Goal: Use online tool/utility: Utilize a website feature to perform a specific function

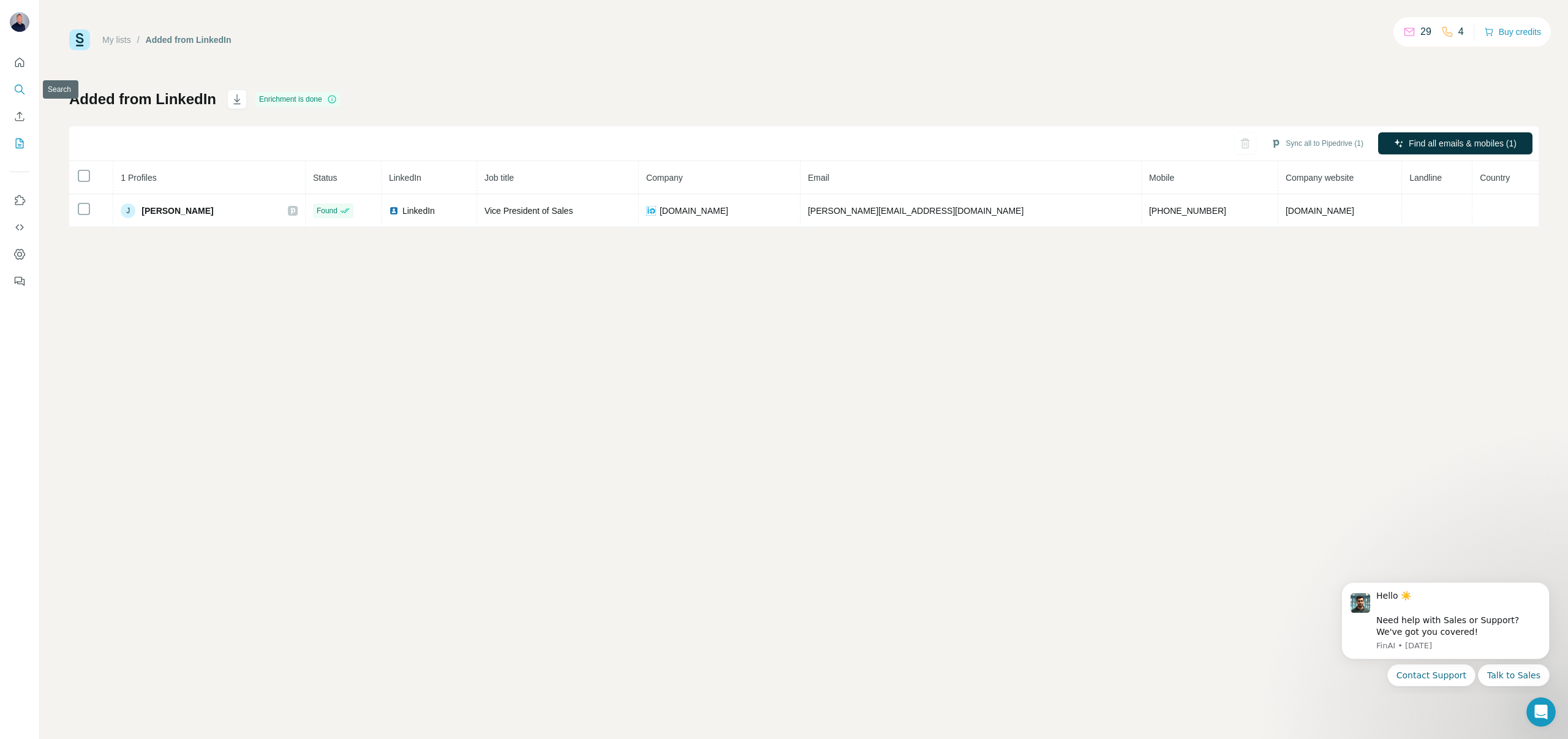
click at [11, 86] on button "Search" at bounding box center [20, 89] width 20 height 22
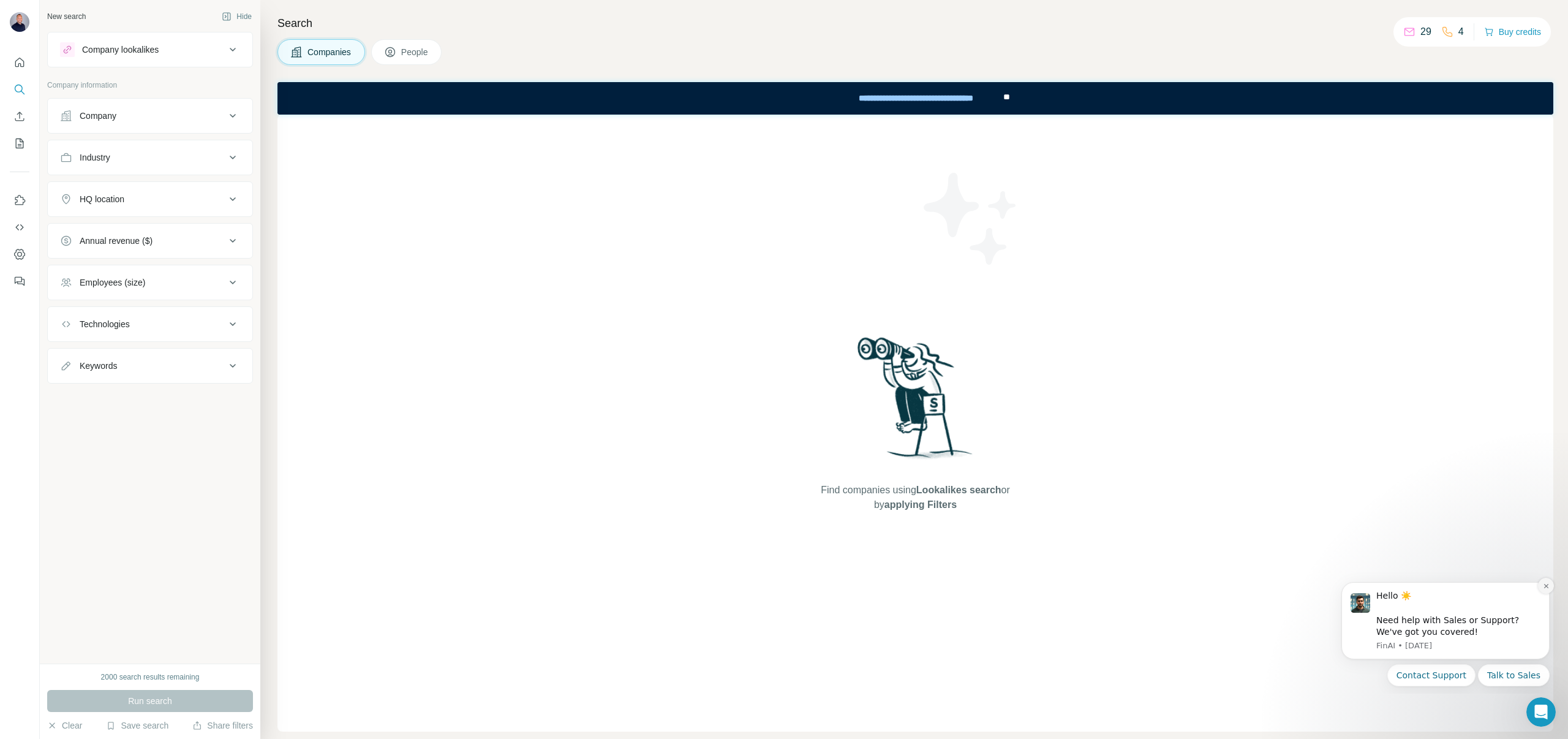
click at [1550, 583] on button "Dismiss notification" at bounding box center [1545, 585] width 16 height 16
click at [131, 116] on div "Company" at bounding box center [142, 116] width 165 height 12
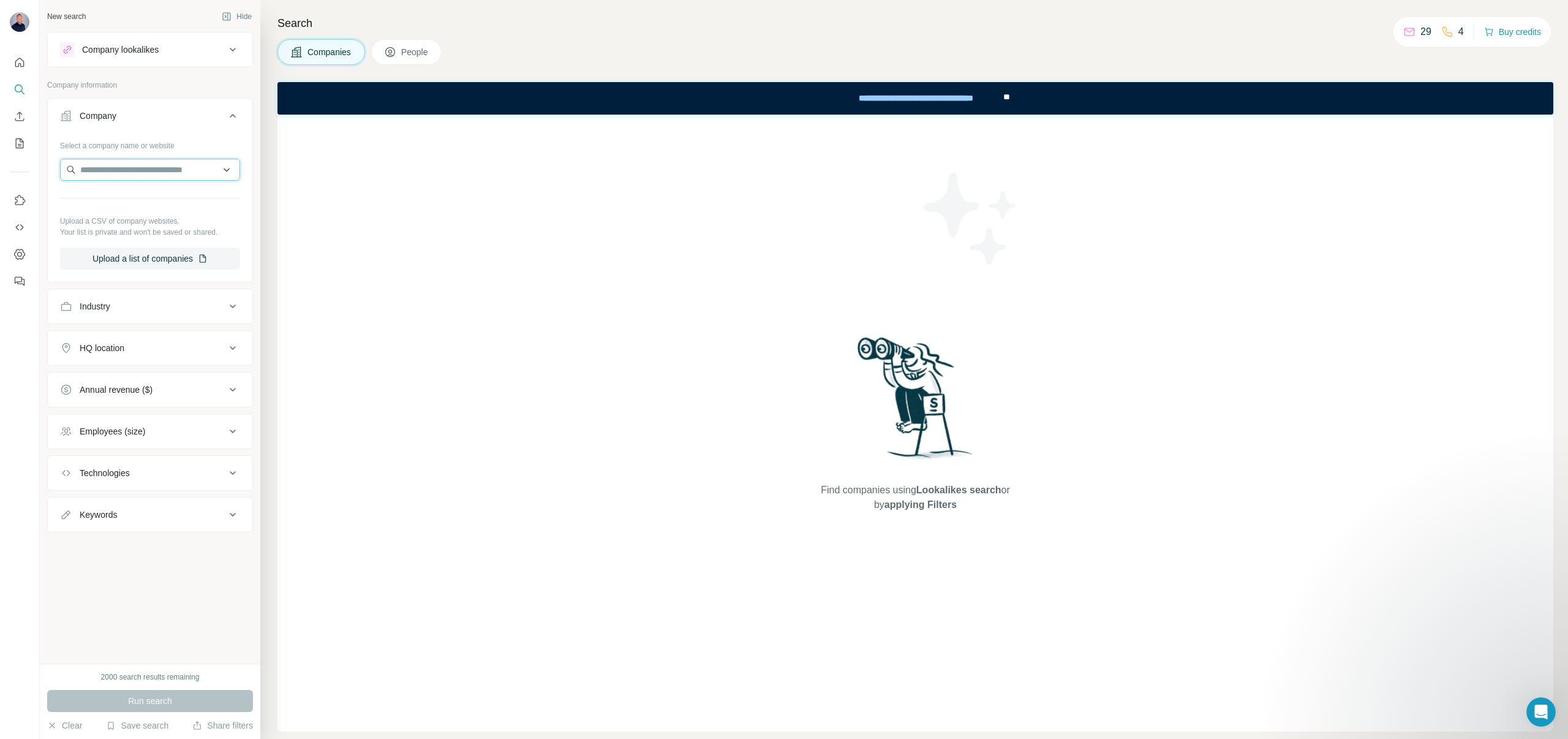
click at [120, 161] on input "text" at bounding box center [150, 169] width 180 height 22
click at [189, 257] on button "Upload a list of companies" at bounding box center [150, 258] width 180 height 22
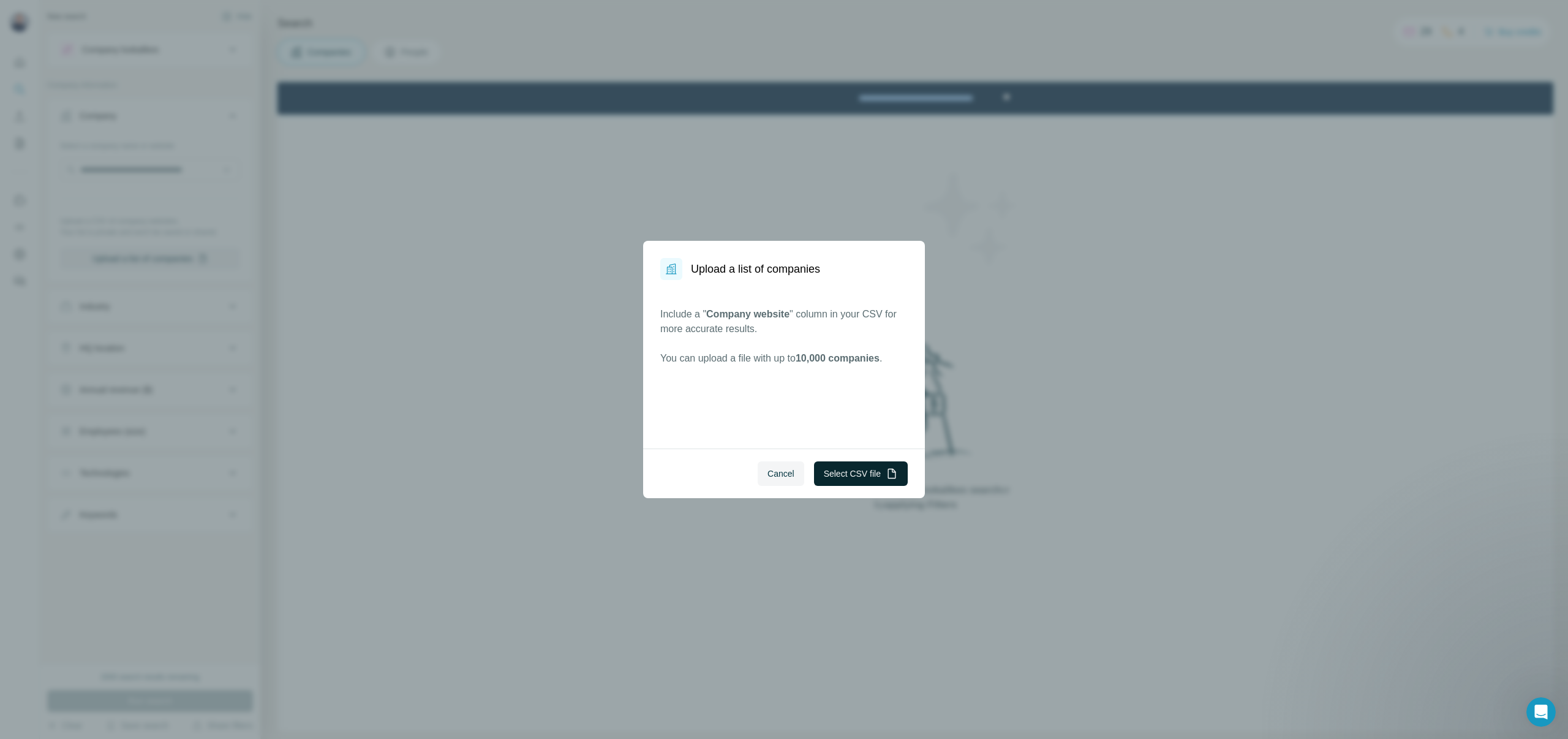
click at [862, 464] on button "Select CSV file" at bounding box center [860, 473] width 94 height 25
click at [779, 469] on span "Cancel" at bounding box center [781, 473] width 27 height 12
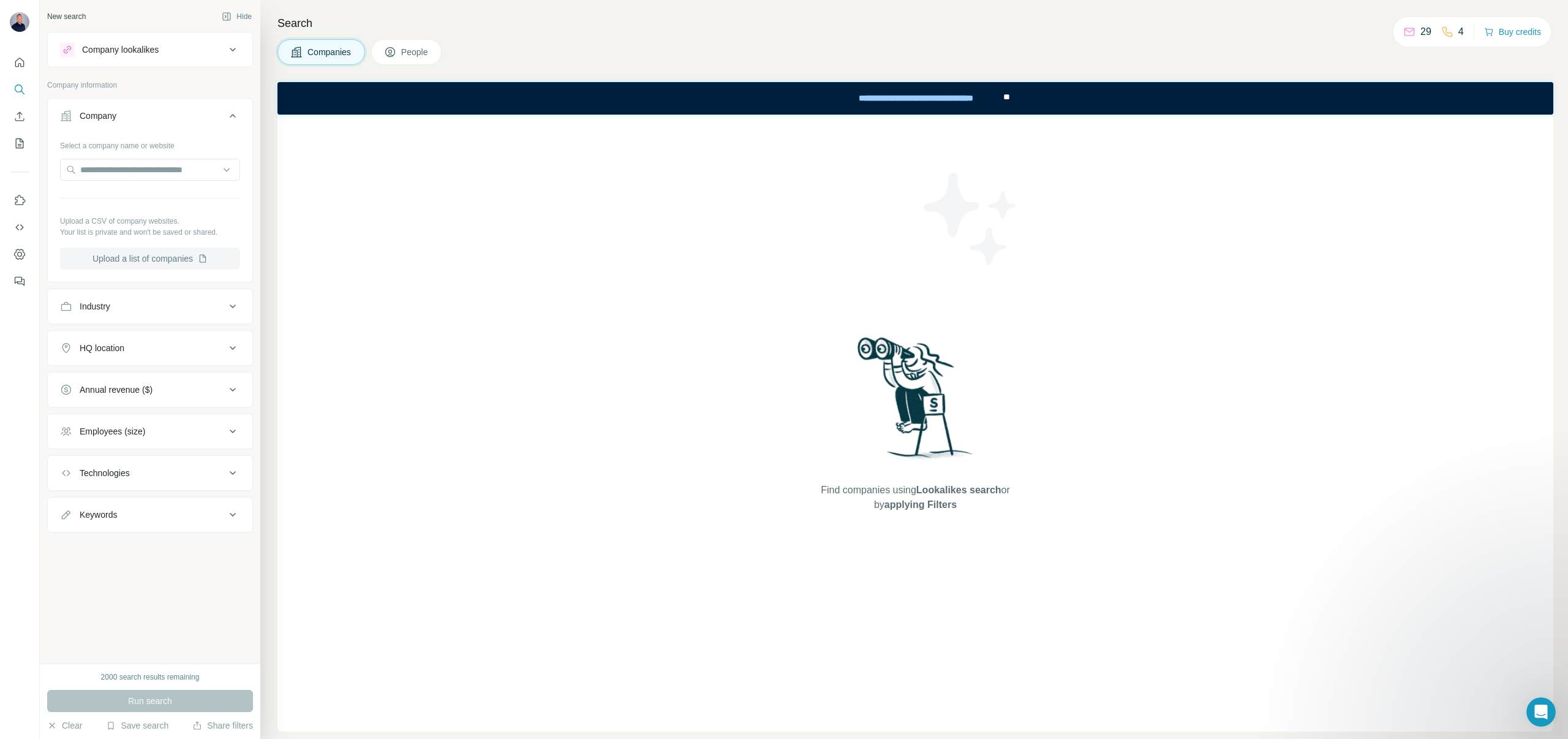
click at [187, 256] on button "Upload a list of companies" at bounding box center [150, 258] width 180 height 22
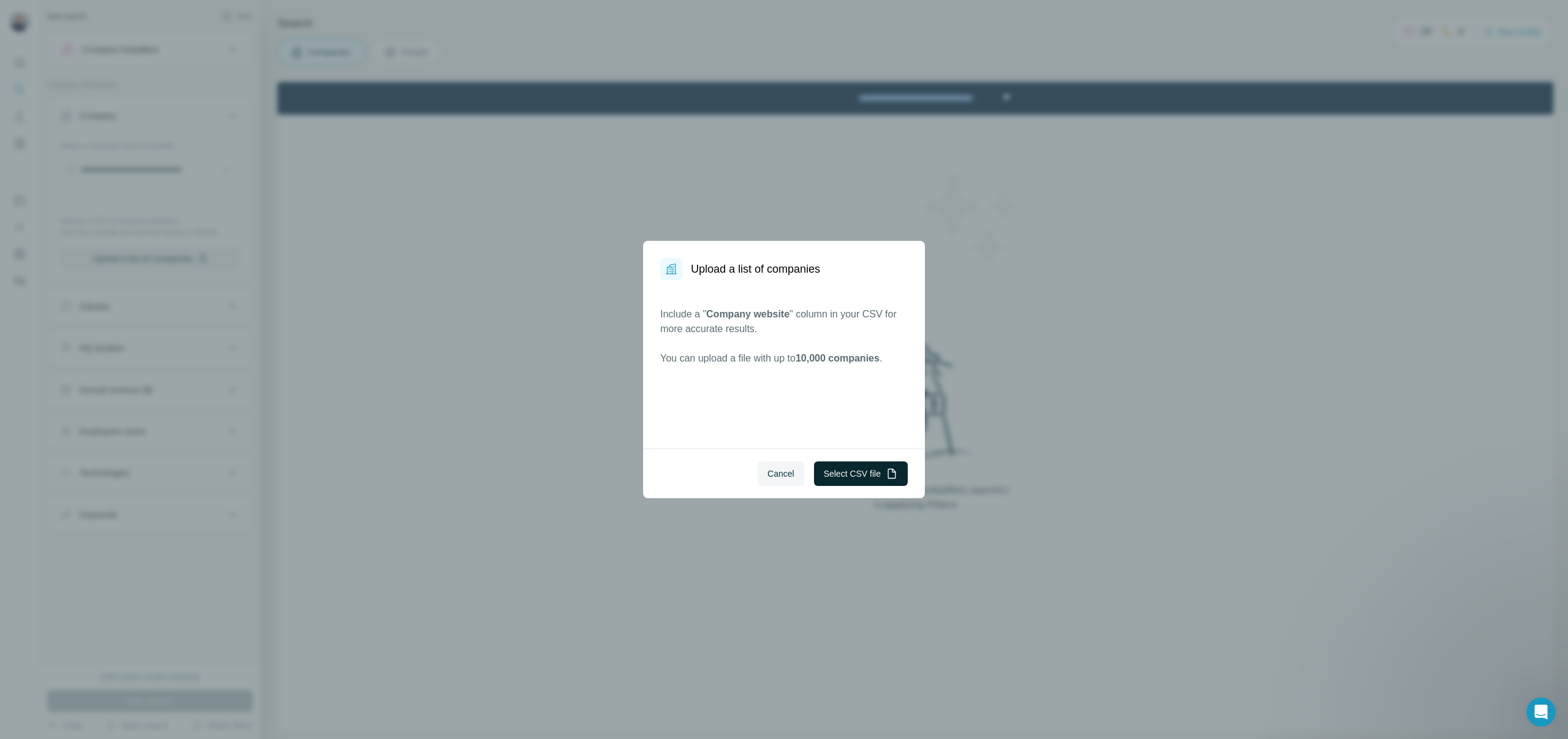
click at [834, 473] on button "Select CSV file" at bounding box center [860, 473] width 94 height 25
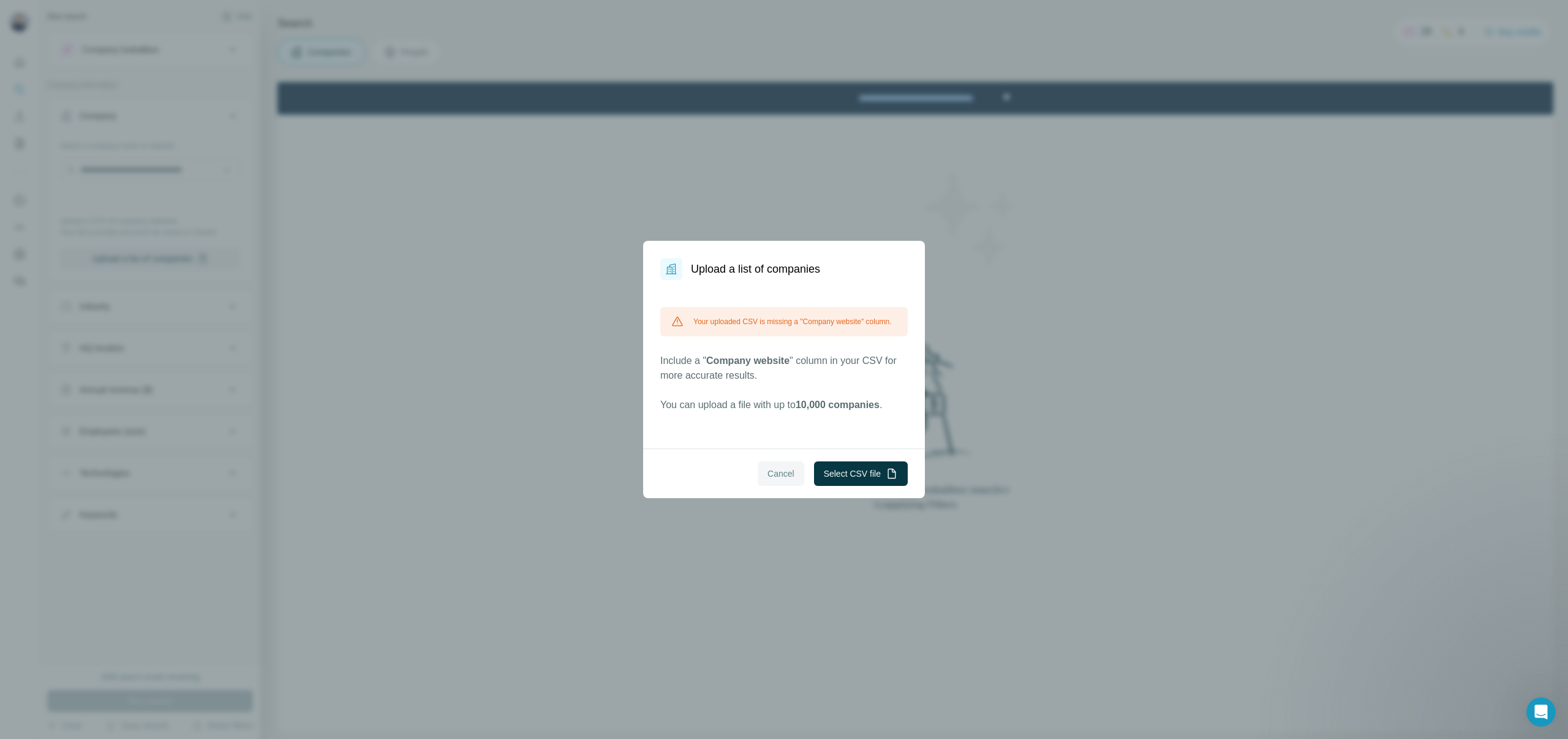
click at [773, 470] on span "Cancel" at bounding box center [781, 473] width 27 height 12
